Goal: Communication & Community: Answer question/provide support

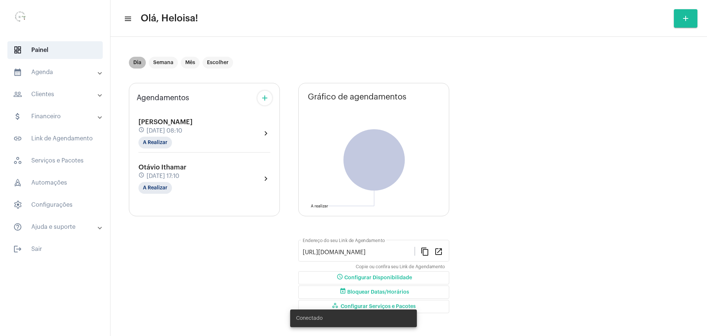
click at [137, 62] on mat-chip "Dia" at bounding box center [137, 63] width 17 height 12
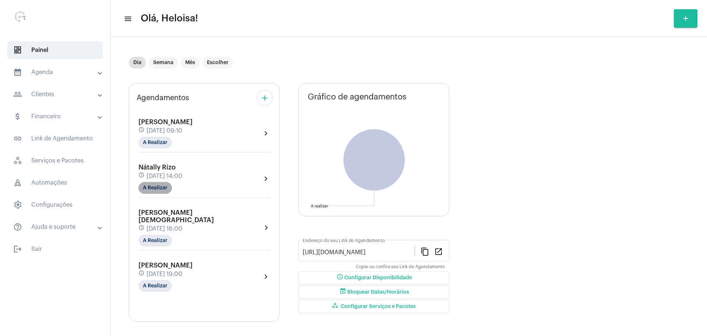
click at [154, 183] on mat-chip "A Realizar" at bounding box center [156, 188] width 34 height 12
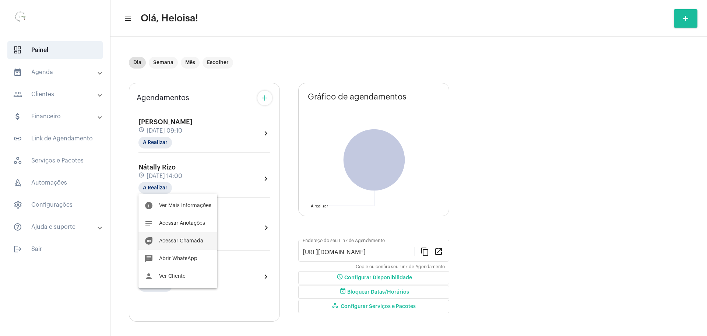
click at [183, 239] on span "Acessar Chamada" at bounding box center [181, 240] width 44 height 5
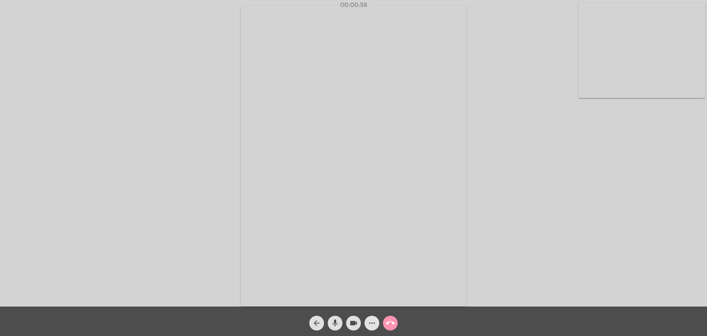
click at [368, 321] on mat-icon "more_horiz" at bounding box center [372, 323] width 9 height 9
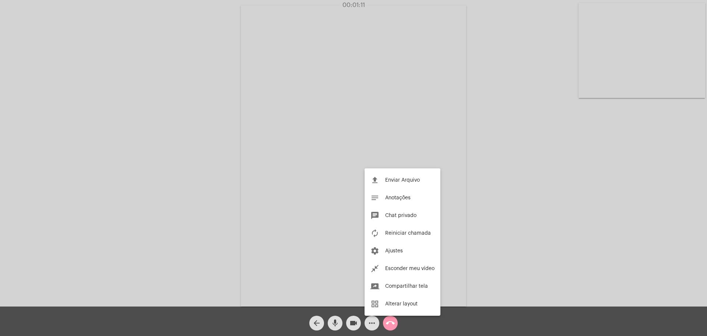
click at [246, 162] on div at bounding box center [353, 168] width 707 height 336
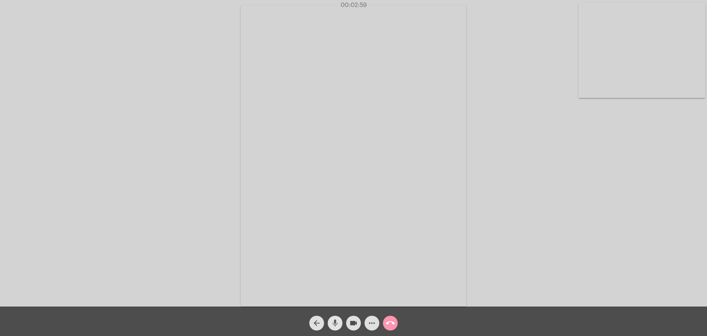
click at [335, 320] on mat-icon "mic" at bounding box center [335, 323] width 9 height 9
click at [333, 323] on mat-icon "mic_off" at bounding box center [335, 323] width 9 height 9
click at [333, 323] on mat-icon "mic" at bounding box center [335, 323] width 9 height 9
click at [333, 323] on mat-icon "mic_off" at bounding box center [335, 323] width 9 height 9
click at [328, 316] on button "mic" at bounding box center [335, 323] width 15 height 15
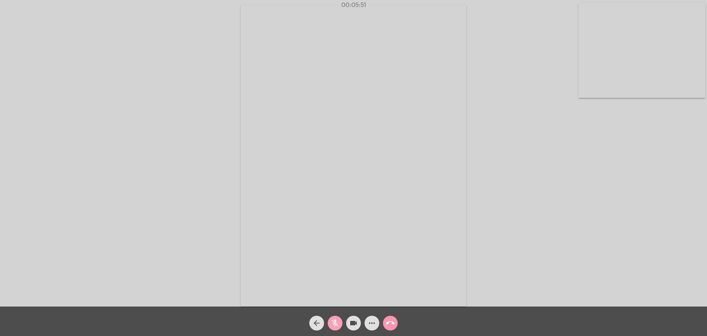
click at [333, 323] on mat-icon "mic_off" at bounding box center [335, 323] width 9 height 9
click at [368, 322] on mat-icon "more_horiz" at bounding box center [372, 323] width 9 height 9
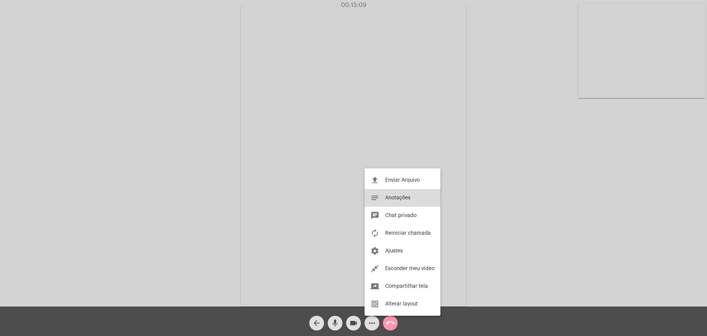
click at [398, 205] on button "notes Anotações" at bounding box center [403, 198] width 76 height 18
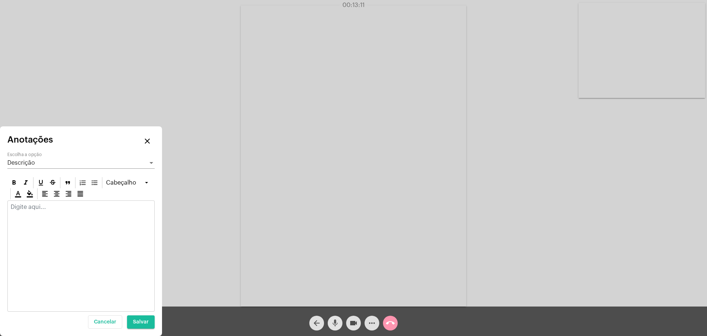
click at [332, 323] on mat-icon "mic" at bounding box center [335, 323] width 9 height 9
click at [62, 212] on div at bounding box center [81, 209] width 147 height 16
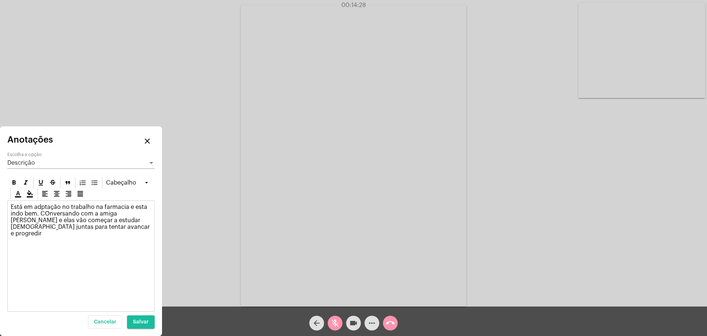
click at [36, 216] on p "Está em adptação no trabalho na farmacia e esta indo bem. COnversando com a ami…" at bounding box center [81, 220] width 141 height 33
click at [339, 319] on mat-icon "mic_off" at bounding box center [335, 323] width 9 height 9
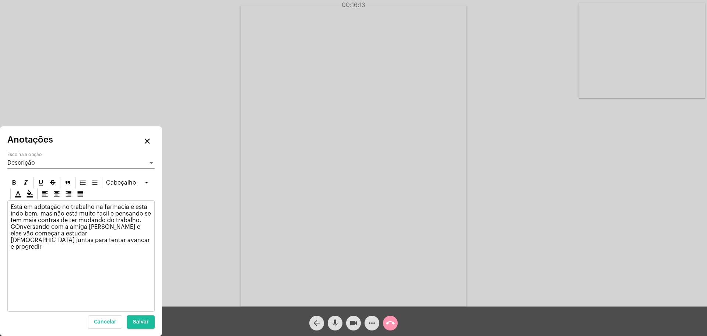
click at [92, 249] on div "Está em adptação no trabalho na farmacia e esta indo bem, mas não está muito fa…" at bounding box center [81, 229] width 147 height 56
click at [332, 326] on mat-icon "mic" at bounding box center [335, 323] width 9 height 9
click at [120, 234] on p "Está em adptação no trabalho na farmacia e esta indo bem, mas não está muito fa…" at bounding box center [81, 227] width 141 height 46
click at [110, 249] on div "Está em adptação no trabalho na farmacia e esta indo bem, mas não está muito fa…" at bounding box center [81, 229] width 147 height 56
click at [330, 324] on button "mic_off" at bounding box center [335, 323] width 15 height 15
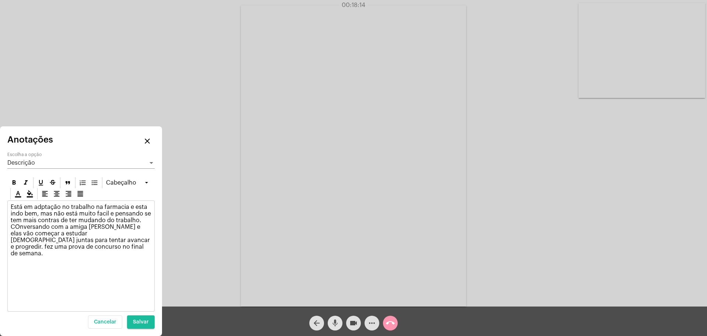
click at [333, 324] on mat-icon "mic" at bounding box center [335, 323] width 9 height 9
click at [333, 324] on mat-icon "mic_off" at bounding box center [335, 323] width 9 height 9
click at [334, 321] on mat-icon "mic" at bounding box center [335, 323] width 9 height 9
click at [334, 321] on mat-icon "mic_off" at bounding box center [335, 323] width 9 height 9
click at [334, 321] on mat-icon "mic" at bounding box center [335, 323] width 9 height 9
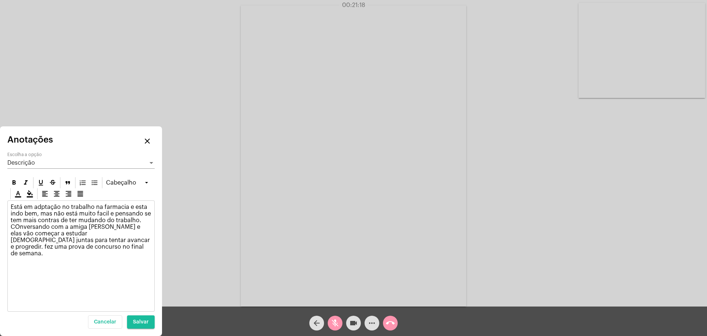
click at [332, 329] on span "mic_off" at bounding box center [335, 323] width 9 height 15
click at [332, 329] on span "mic" at bounding box center [335, 323] width 9 height 15
click at [332, 329] on span "mic_off" at bounding box center [335, 323] width 9 height 15
click at [332, 329] on span "mic" at bounding box center [335, 323] width 9 height 15
click at [95, 254] on div "Está em adptação no trabalho na farmacia e esta indo bem, mas não está muito fa…" at bounding box center [81, 232] width 147 height 63
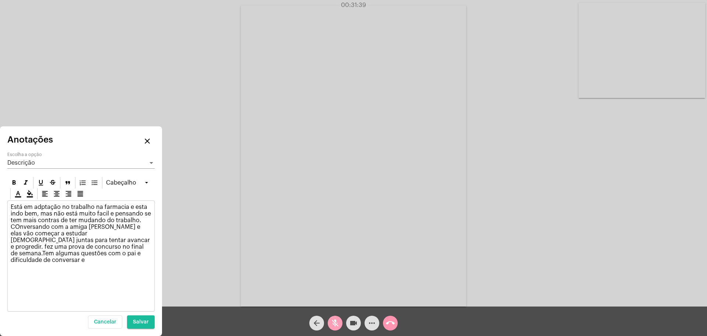
click at [335, 326] on mat-icon "mic_off" at bounding box center [335, 323] width 9 height 9
click at [335, 326] on mat-icon "mic" at bounding box center [335, 323] width 9 height 9
click at [114, 255] on p "Está em adptação no trabalho na farmacia e esta indo bem, mas não está muito fa…" at bounding box center [81, 234] width 141 height 60
click at [144, 326] on button "Salvar" at bounding box center [141, 321] width 28 height 13
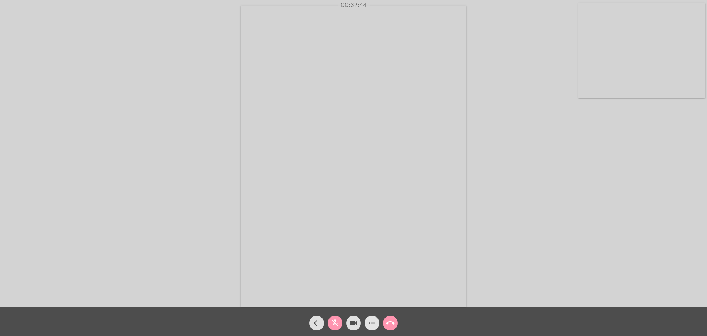
click at [374, 325] on mat-icon "more_horiz" at bounding box center [372, 323] width 9 height 9
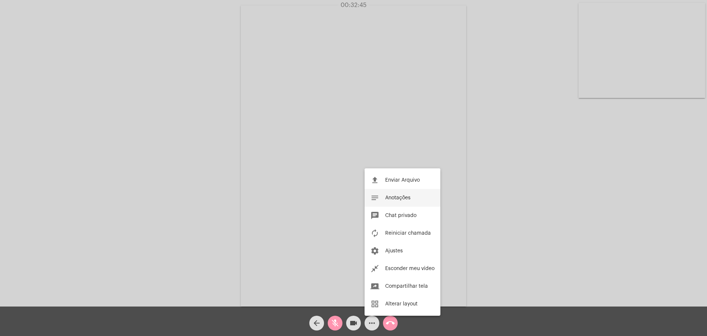
click at [404, 197] on span "Anotações" at bounding box center [397, 197] width 25 height 5
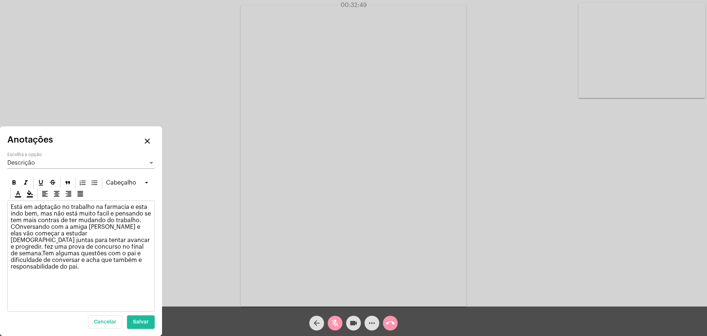
click at [95, 262] on p "Está em adptação no trabalho na farmacia e esta indo bem, mas não está muito fa…" at bounding box center [81, 237] width 141 height 66
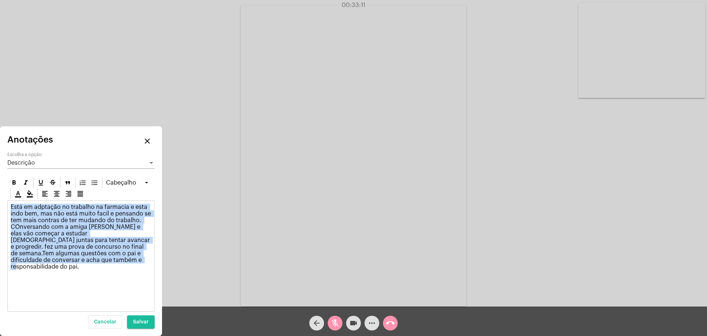
drag, startPoint x: 87, startPoint y: 262, endPoint x: 0, endPoint y: 201, distance: 106.0
click at [0, 201] on div "Anotações close Descrição Escolha a opção [GEOGRAPHIC_DATA] Está em adptação no…" at bounding box center [81, 231] width 162 height 210
copy p "Está em adptação no trabalho na farmacia e esta indo bem, mas não está muito fa…"
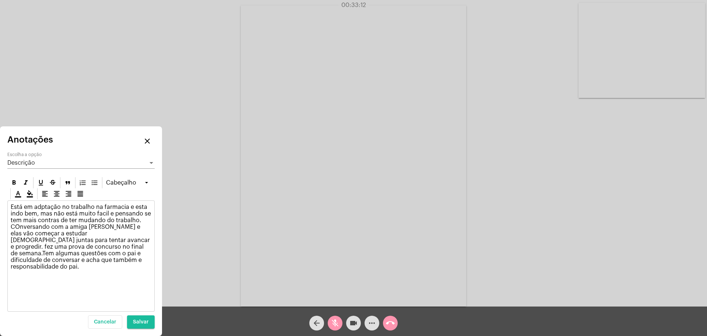
click at [0, 201] on div "Anotações close Descrição Escolha a opção [GEOGRAPHIC_DATA] Está em adptação no…" at bounding box center [81, 231] width 162 height 210
click at [337, 323] on mat-icon "mic_off" at bounding box center [335, 323] width 9 height 9
click at [336, 327] on mat-icon "mic" at bounding box center [335, 323] width 9 height 9
click at [336, 327] on mat-icon "mic_off" at bounding box center [335, 323] width 9 height 9
click at [96, 205] on p "Está em adptação no trabalho na farmacia e esta indo bem, mas não está muito fa…" at bounding box center [81, 237] width 141 height 66
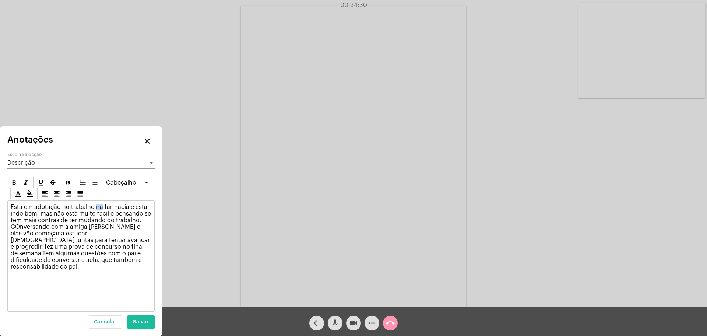
click at [96, 205] on p "Está em adptação no trabalho na farmacia e esta indo bem, mas não está muito fa…" at bounding box center [81, 237] width 141 height 66
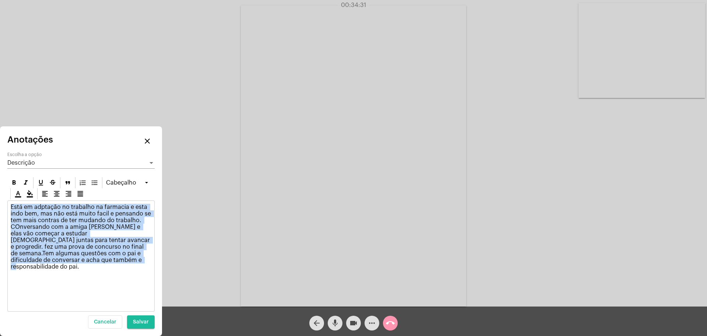
click at [96, 205] on p "Está em adptação no trabalho na farmacia e esta indo bem, mas não está muito fa…" at bounding box center [81, 237] width 141 height 66
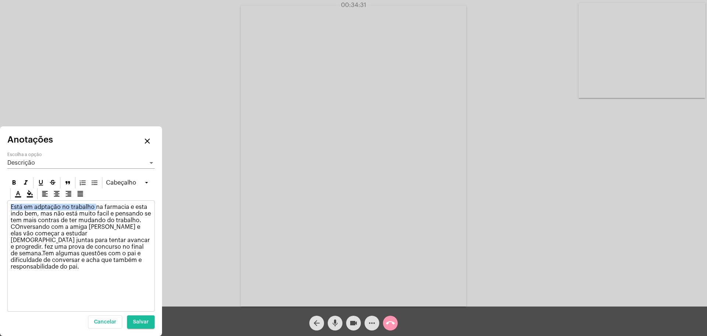
click at [96, 205] on p "Está em adptação no trabalho na farmacia e esta indo bem, mas não está muito fa…" at bounding box center [81, 237] width 141 height 66
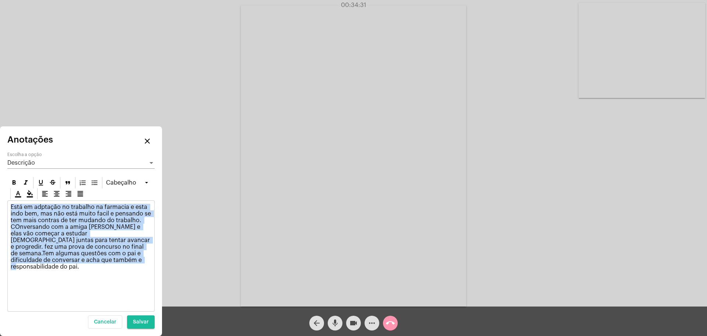
click at [96, 205] on p "Está em adptação no trabalho na farmacia e esta indo bem, mas não está muito fa…" at bounding box center [81, 237] width 141 height 66
copy p "Está em adptação no trabalho na farmacia e esta indo bem, mas não está muito fa…"
click at [334, 318] on span "mic" at bounding box center [335, 323] width 9 height 15
click at [338, 330] on span "mic_off" at bounding box center [335, 323] width 9 height 15
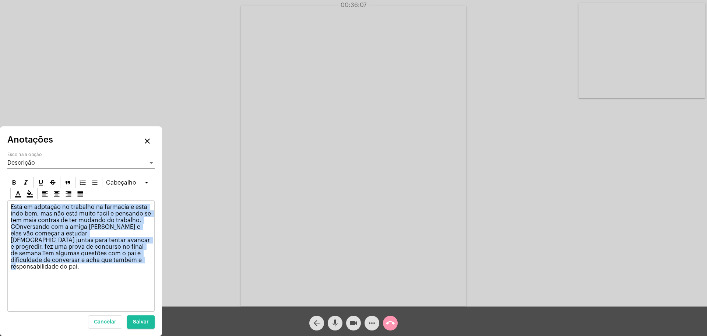
click at [102, 269] on div "Está em adptação no trabalho na farmacia e esta indo bem, mas não está muito fa…" at bounding box center [81, 239] width 147 height 76
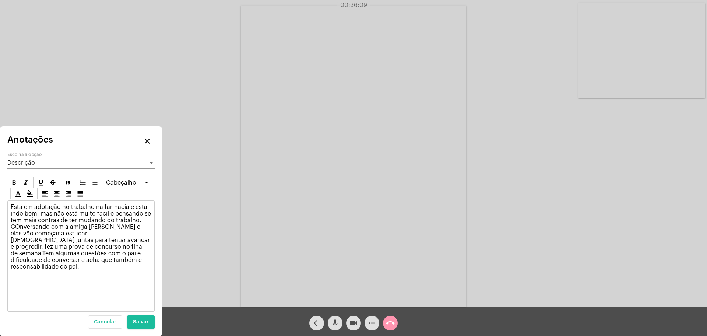
click at [69, 246] on p "Está em adptação no trabalho na farmacia e esta indo bem, mas não está muito fa…" at bounding box center [81, 237] width 141 height 66
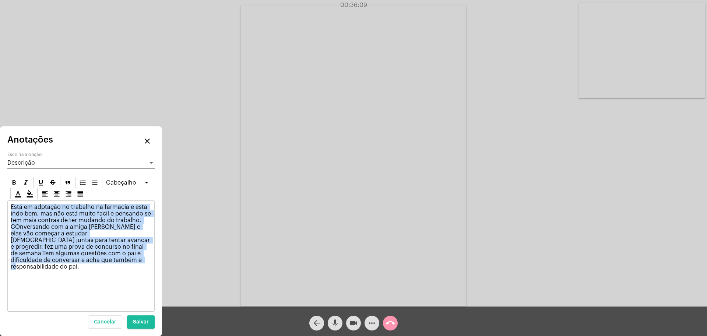
click at [69, 246] on p "Está em adptação no trabalho na farmacia e esta indo bem, mas não está muito fa…" at bounding box center [81, 237] width 141 height 66
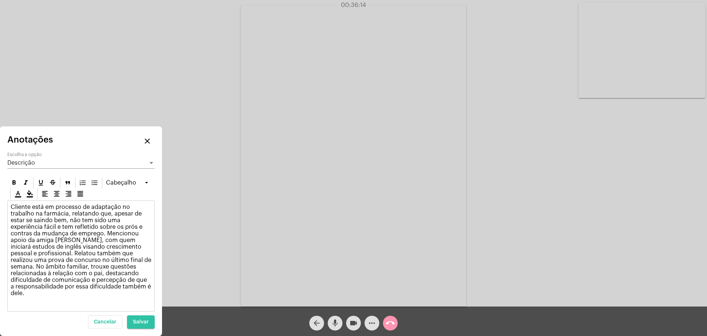
click at [141, 325] on button "Salvar" at bounding box center [141, 321] width 28 height 13
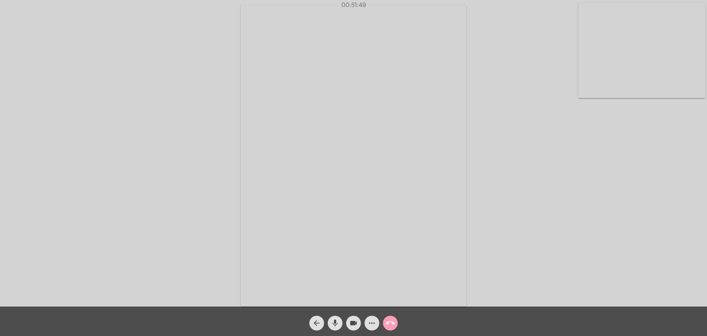
click at [388, 323] on mat-icon "call_end" at bounding box center [390, 323] width 9 height 9
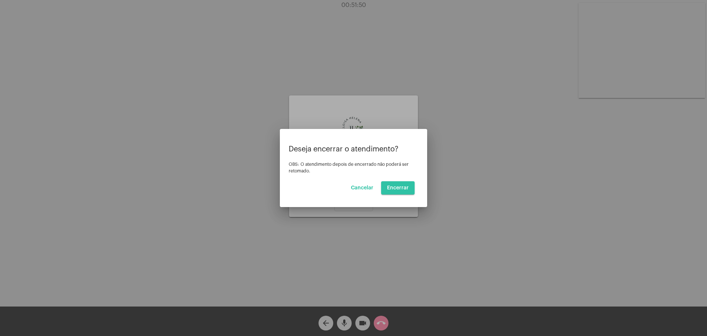
click at [397, 186] on span "Encerrar" at bounding box center [398, 187] width 22 height 5
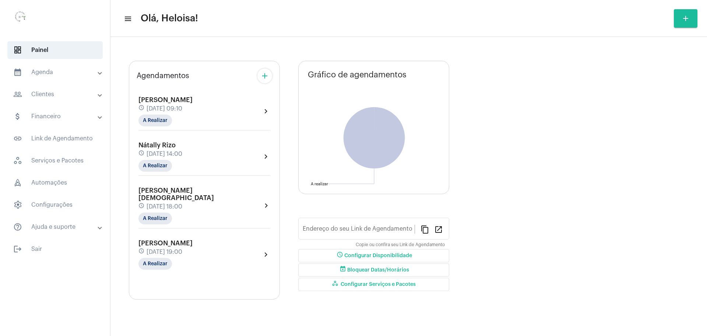
type input "[URL][DOMAIN_NAME]"
